Goal: Task Accomplishment & Management: Manage account settings

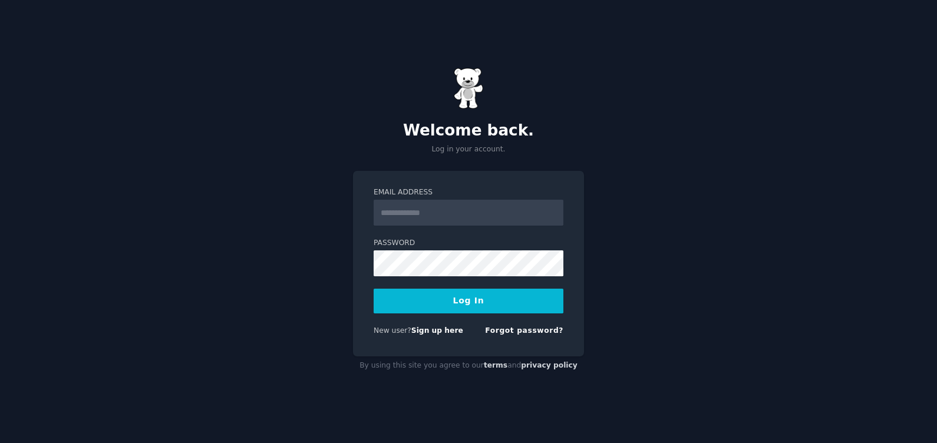
type input "**********"
click at [476, 300] on button "Log In" at bounding box center [469, 301] width 190 height 25
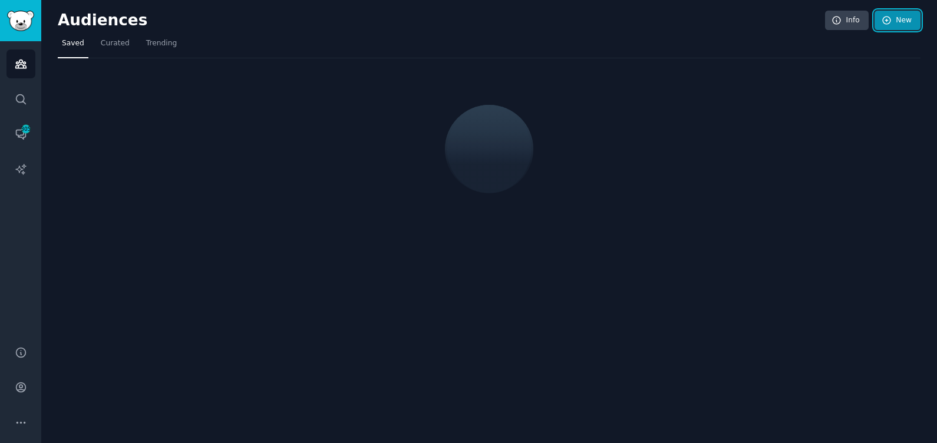
click at [893, 21] on link "New" at bounding box center [897, 21] width 46 height 20
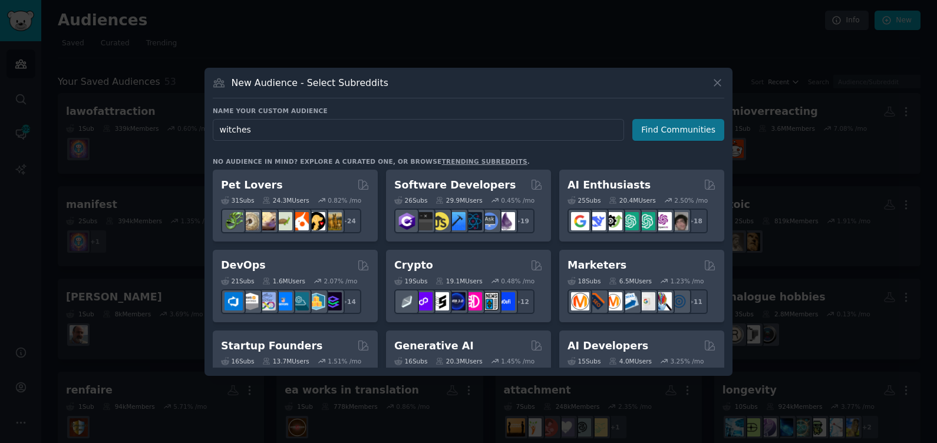
type input "witches"
click at [686, 128] on button "Find Communities" at bounding box center [678, 130] width 92 height 22
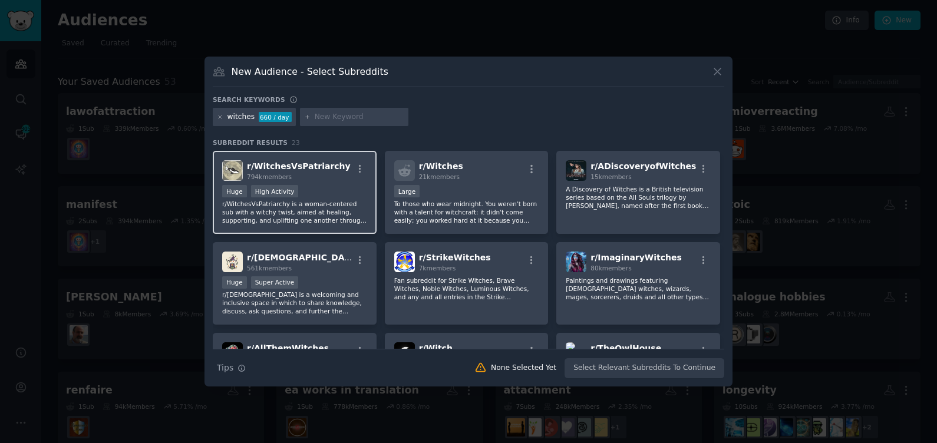
click at [325, 203] on p "r/WitchesVsPatriarchy is a woman-centered sub with a witchy twist, aimed at hea…" at bounding box center [294, 212] width 145 height 25
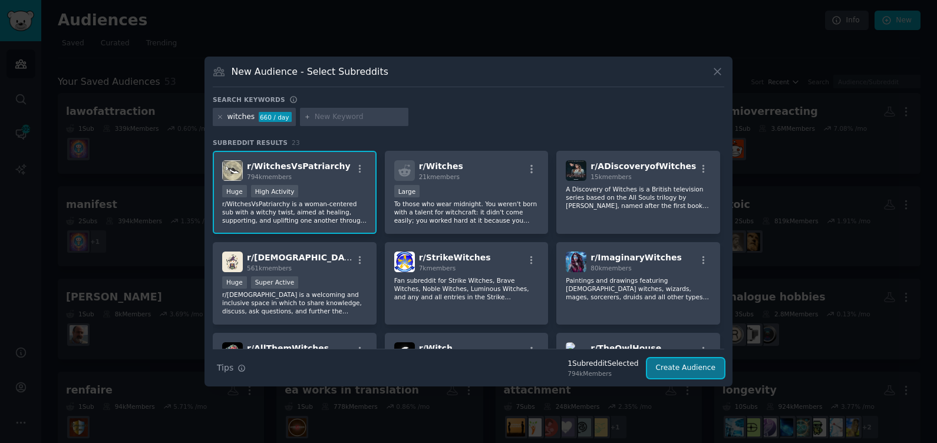
click at [675, 370] on button "Create Audience" at bounding box center [686, 368] width 78 height 20
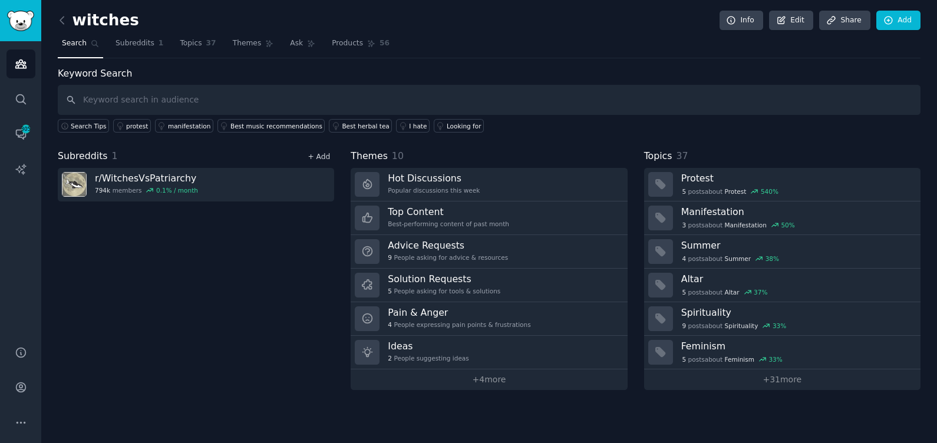
click at [327, 154] on link "+ Add" at bounding box center [319, 157] width 22 height 8
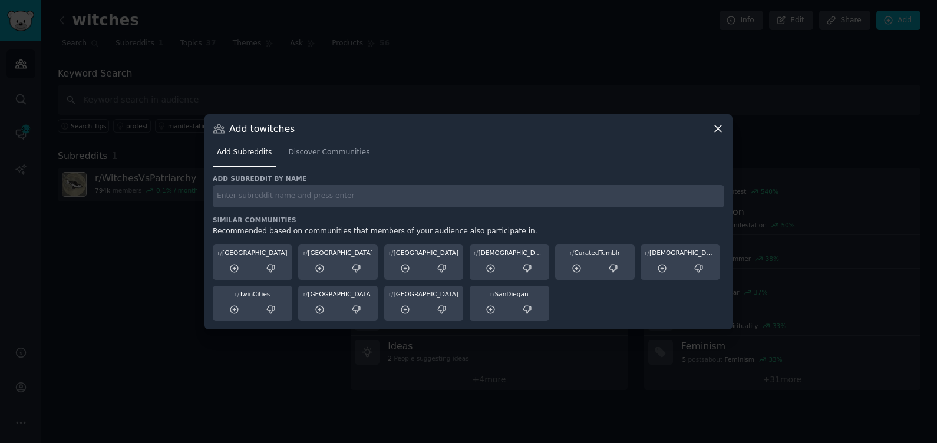
click at [315, 195] on input "text" at bounding box center [468, 196] width 511 height 23
type input "witch"
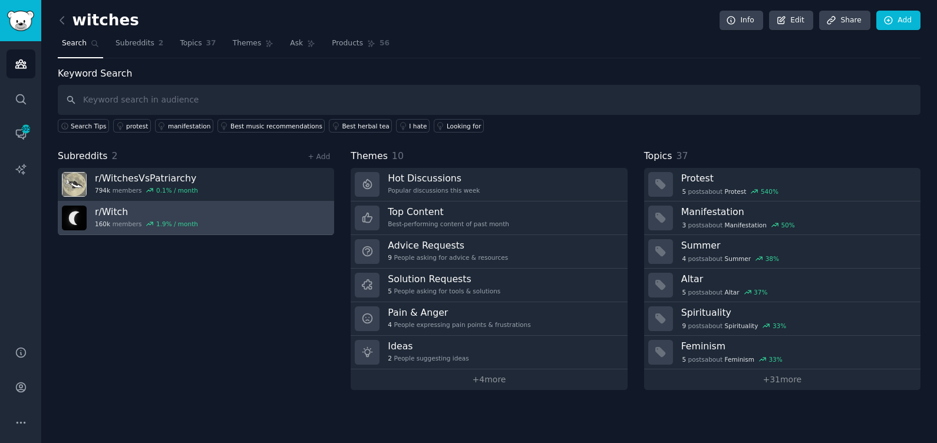
click at [311, 214] on link "r/ Witch 160k members 1.9 % / month" at bounding box center [196, 219] width 276 height 34
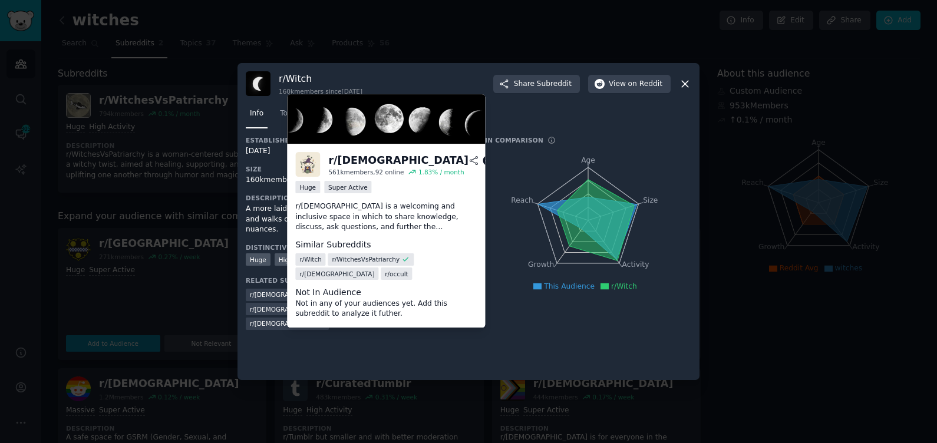
click at [261, 290] on span "r/ witchcraft" at bounding box center [287, 294] width 75 height 8
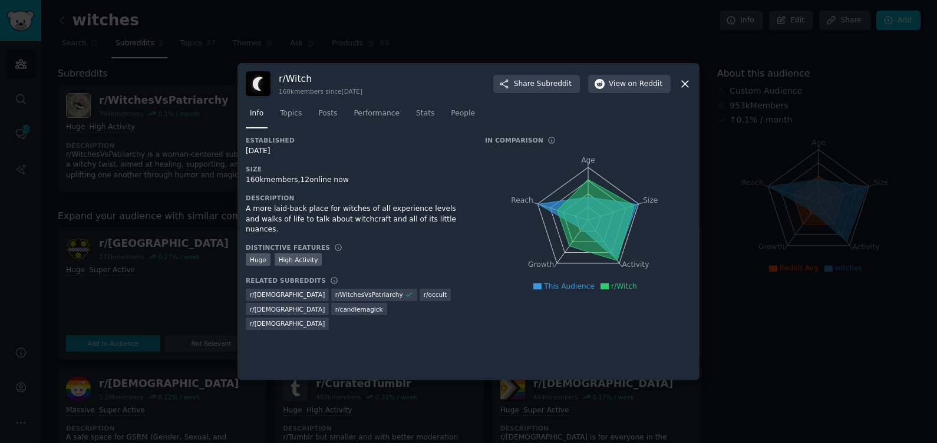
click at [681, 85] on icon at bounding box center [685, 84] width 12 height 12
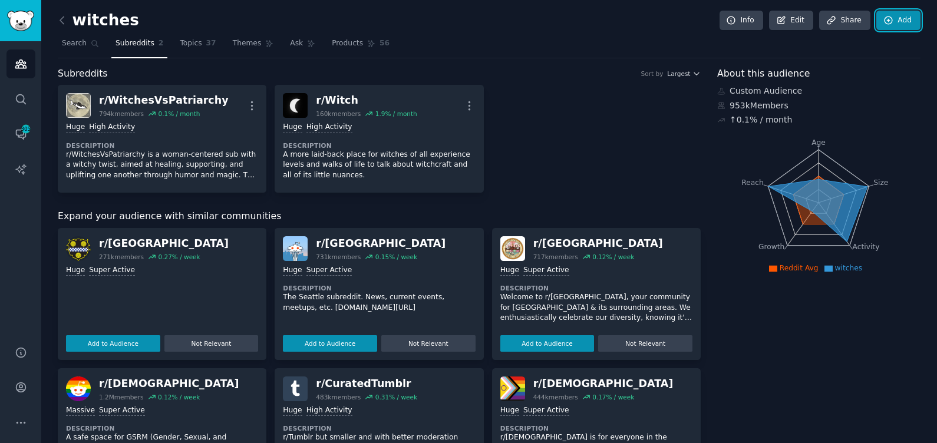
click at [890, 25] on link "Add" at bounding box center [898, 21] width 44 height 20
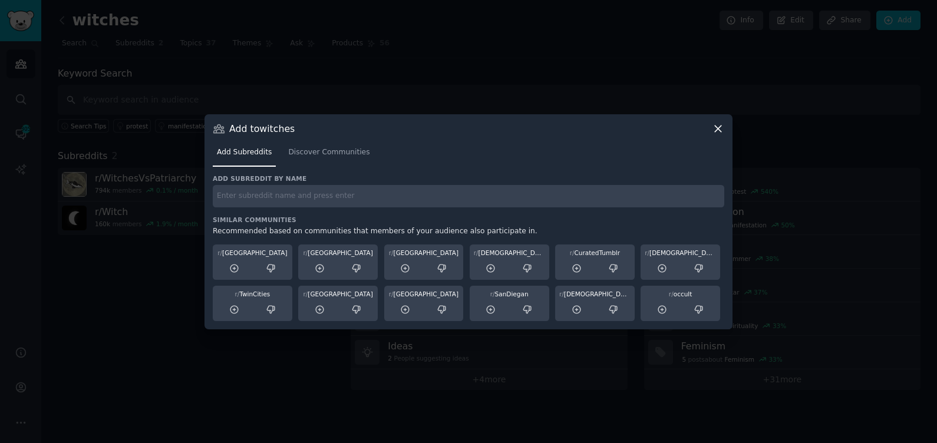
click at [494, 187] on input "text" at bounding box center [468, 196] width 511 height 23
type input "witchcraft"
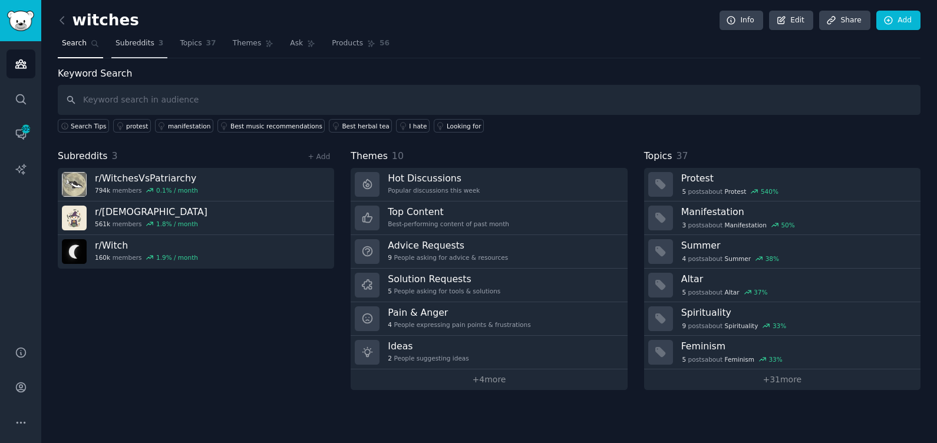
click at [117, 43] on span "Subreddits" at bounding box center [134, 43] width 39 height 11
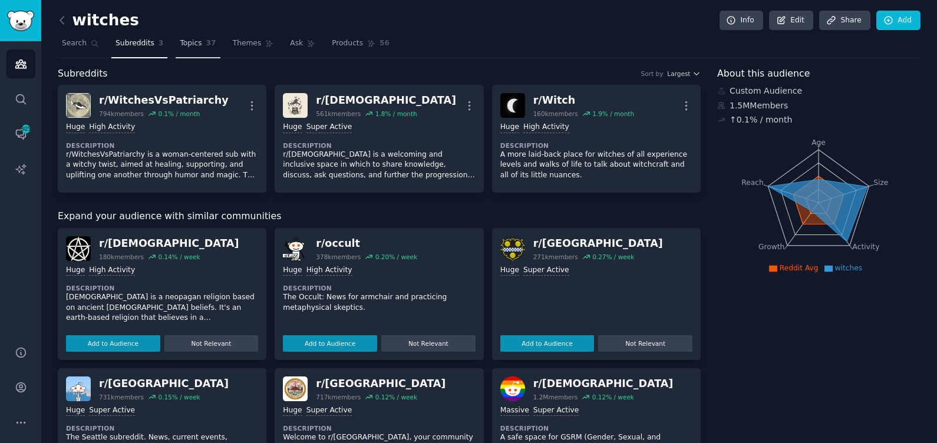
click at [190, 43] on span "Topics" at bounding box center [191, 43] width 22 height 11
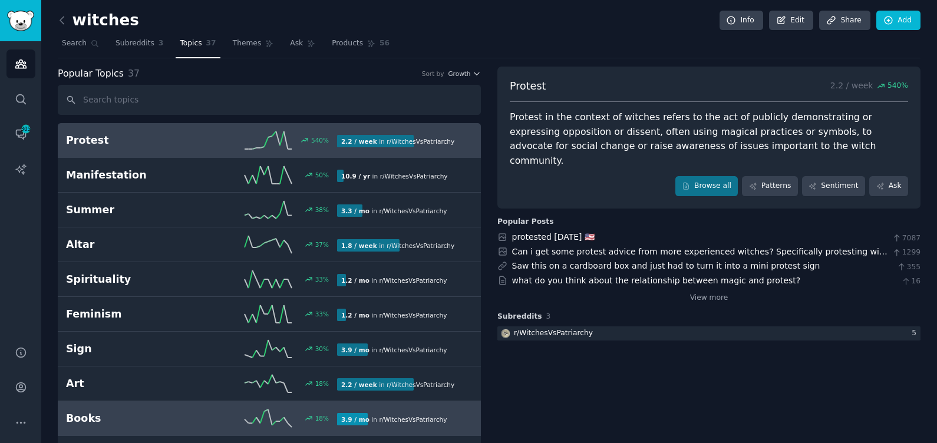
click at [164, 411] on h2 "Books" at bounding box center [134, 418] width 136 height 15
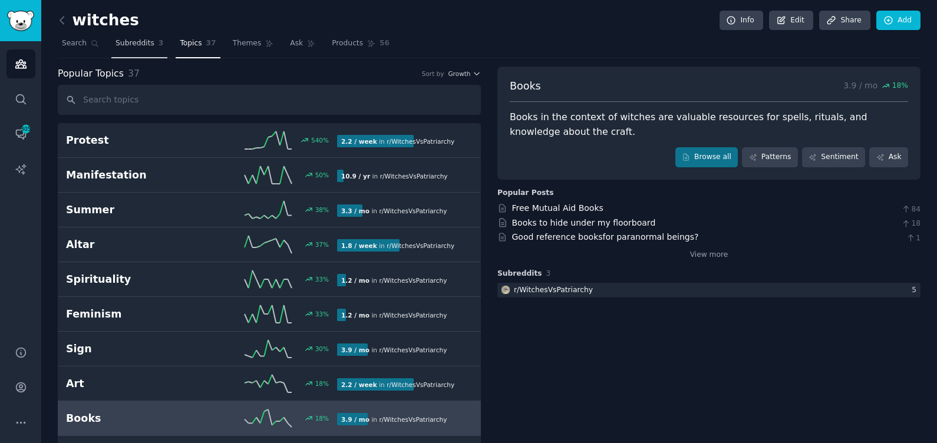
click at [130, 50] on link "Subreddits 3" at bounding box center [139, 46] width 56 height 24
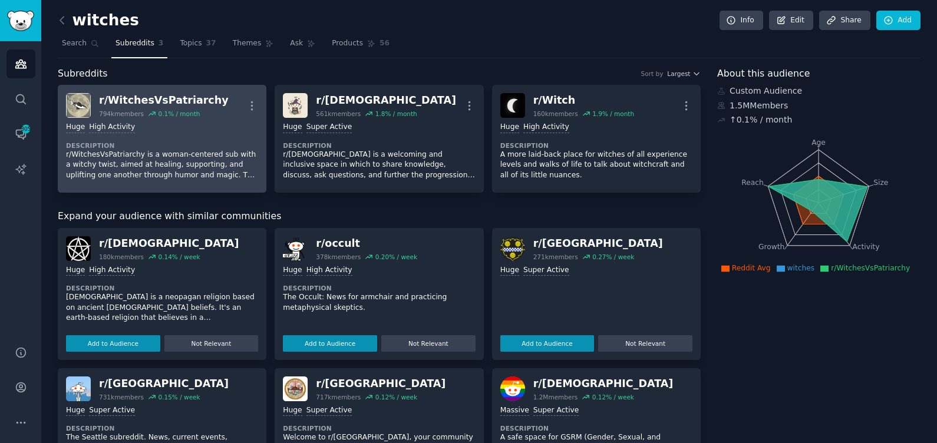
click at [259, 103] on link "r/ WitchesVsPatriarchy 794k members 0.1 % / month More Huge High Activity Descr…" at bounding box center [162, 139] width 209 height 108
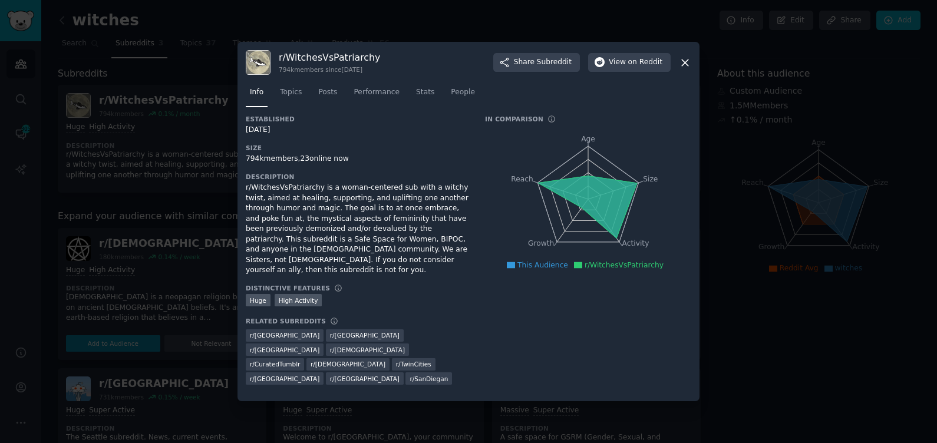
click at [690, 69] on icon at bounding box center [685, 63] width 12 height 12
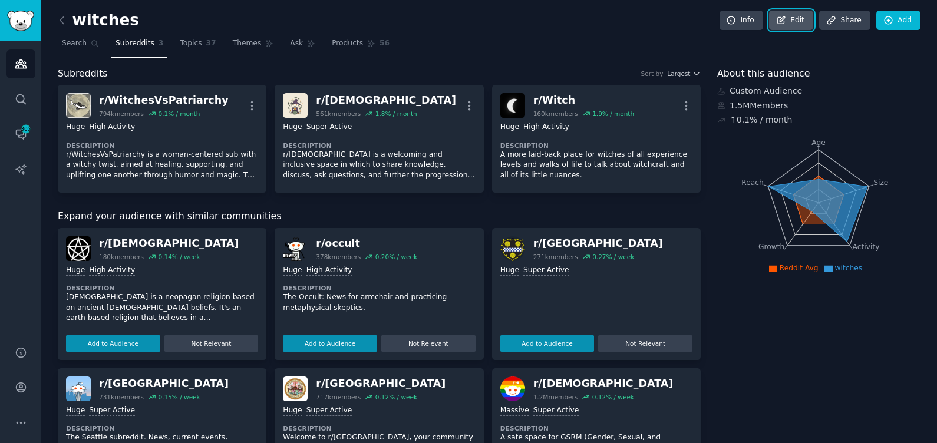
click at [792, 15] on link "Edit" at bounding box center [791, 21] width 44 height 20
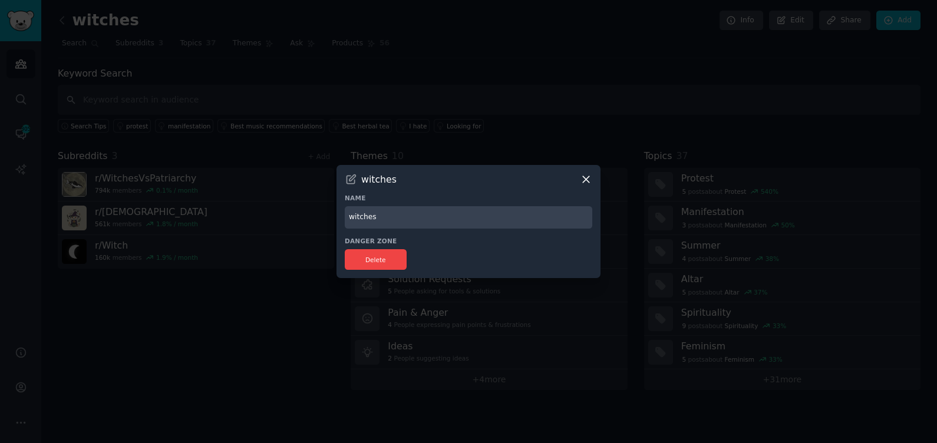
click at [582, 176] on icon at bounding box center [586, 179] width 12 height 12
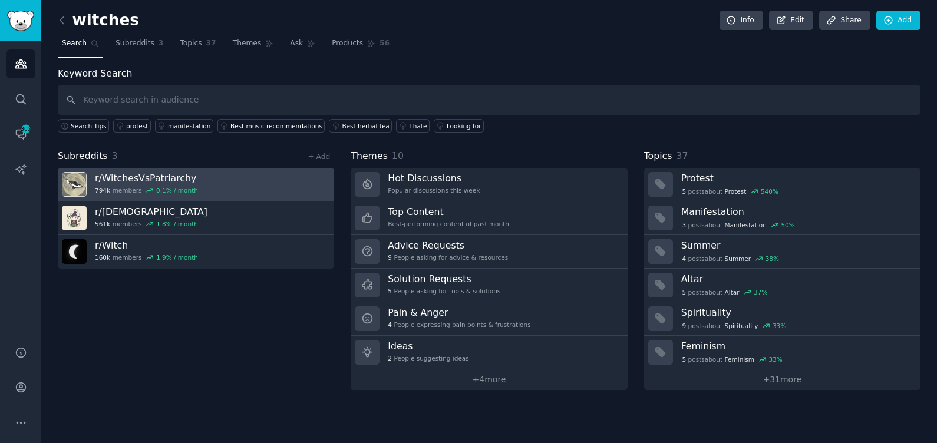
click at [316, 181] on link "r/ WitchesVsPatriarchy 794k members 0.1 % / month" at bounding box center [196, 185] width 276 height 34
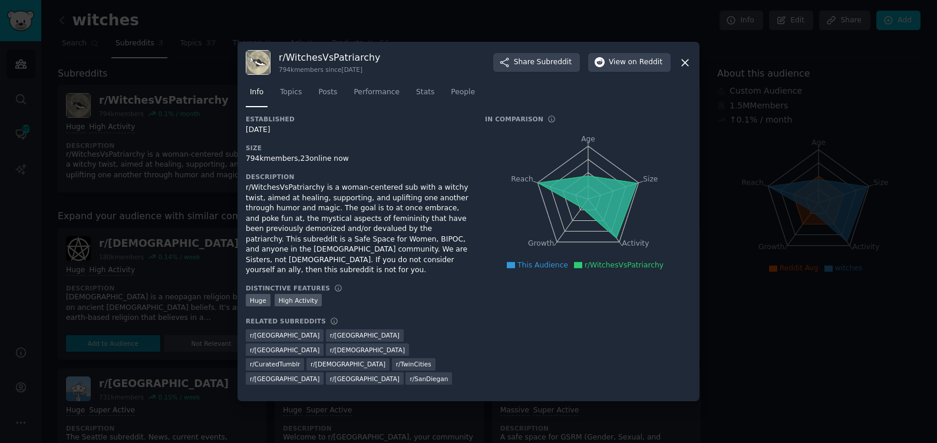
click at [684, 69] on icon at bounding box center [685, 63] width 12 height 12
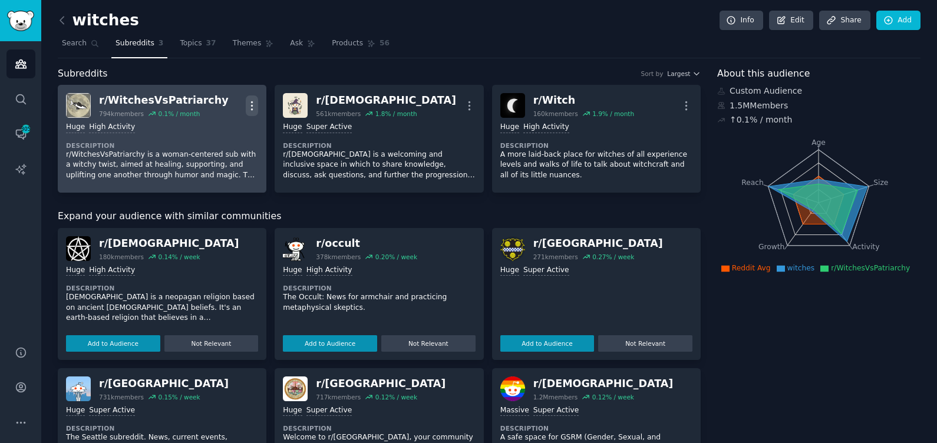
click at [253, 103] on icon "button" at bounding box center [252, 106] width 12 height 12
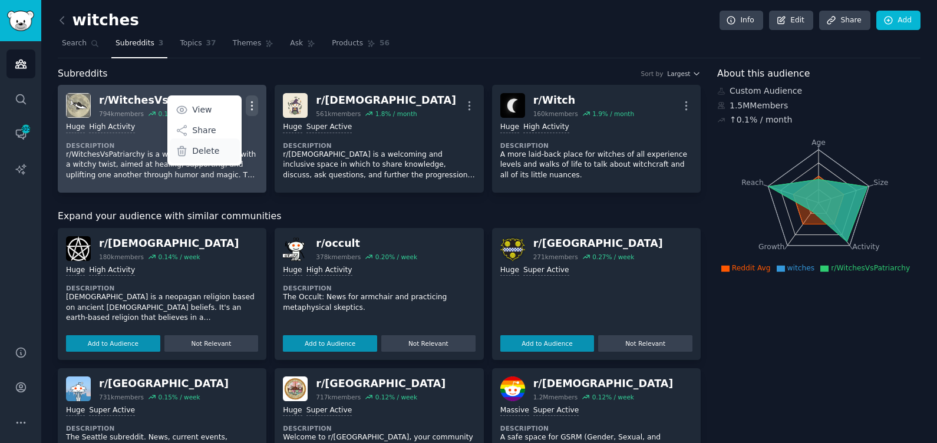
click at [210, 150] on p "Delete" at bounding box center [205, 151] width 27 height 12
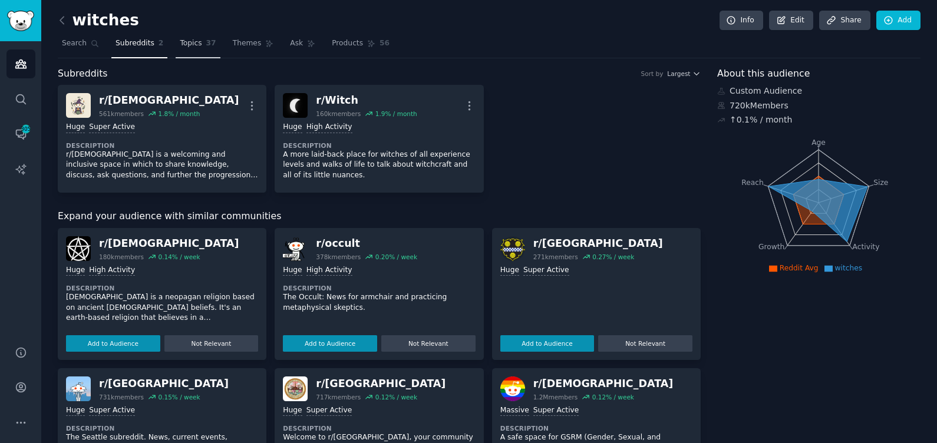
click at [181, 45] on span "Topics" at bounding box center [191, 43] width 22 height 11
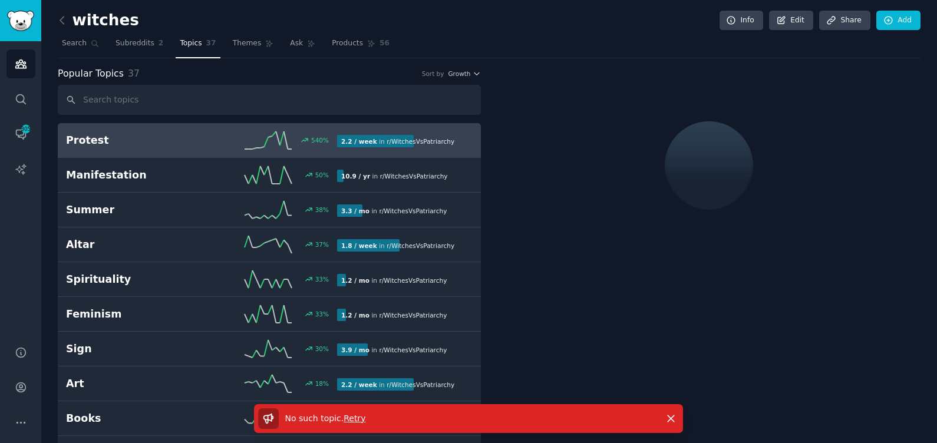
click at [351, 418] on span "Retry" at bounding box center [355, 418] width 22 height 9
click at [244, 41] on span "Themes" at bounding box center [247, 43] width 29 height 11
